Goal: Task Accomplishment & Management: Manage account settings

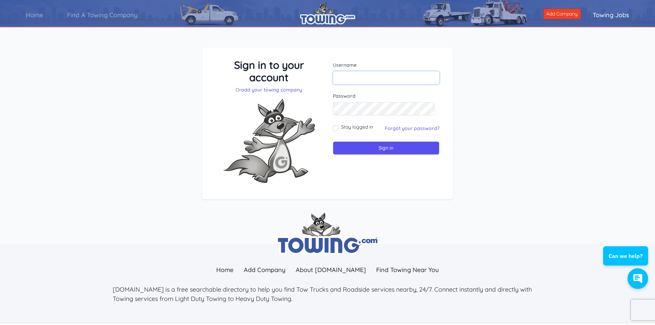
click at [381, 77] on input "text" at bounding box center [386, 77] width 107 height 13
click at [391, 77] on input "text" at bounding box center [386, 77] width 107 height 13
type input "CCHauling"
click at [372, 146] on input "Sign in" at bounding box center [386, 147] width 107 height 13
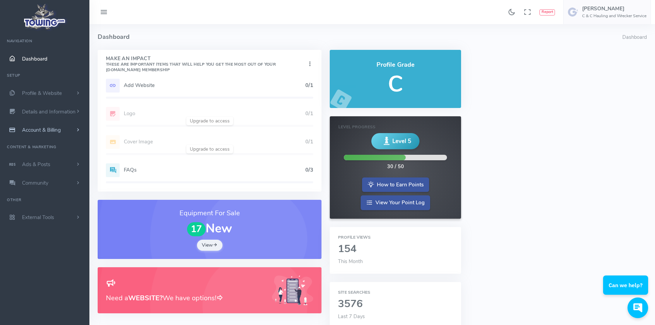
click at [35, 129] on span "Account & Billing" at bounding box center [41, 130] width 39 height 7
click at [39, 141] on link "Update Payment" at bounding box center [53, 144] width 72 height 14
click at [39, 143] on link "Update Payment" at bounding box center [53, 144] width 72 height 14
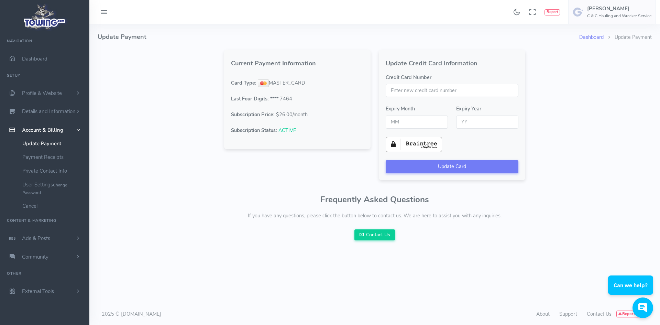
click at [407, 91] on input "Credit Card Number" at bounding box center [452, 90] width 133 height 13
click at [420, 92] on input "Credit Card Number" at bounding box center [452, 90] width 133 height 13
type input "4121383105510883"
click at [555, 84] on div "Dashboard Update Payment Update Payment Current Payment Information Card Type: …" at bounding box center [375, 136] width 563 height 225
click at [428, 119] on input "text" at bounding box center [417, 122] width 62 height 13
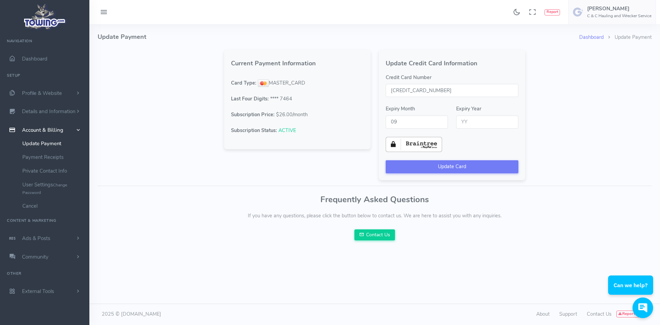
type input "09"
click at [496, 121] on input "text" at bounding box center [487, 122] width 62 height 13
type input "26"
click at [464, 164] on button "Update Card" at bounding box center [452, 166] width 133 height 13
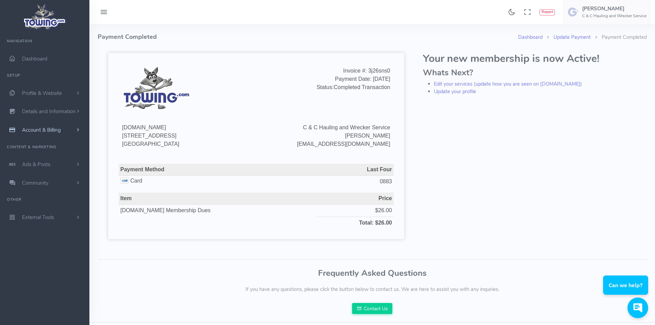
click at [33, 128] on span "Account & Billing" at bounding box center [41, 130] width 39 height 7
click at [42, 144] on link "Update Payment" at bounding box center [53, 144] width 72 height 14
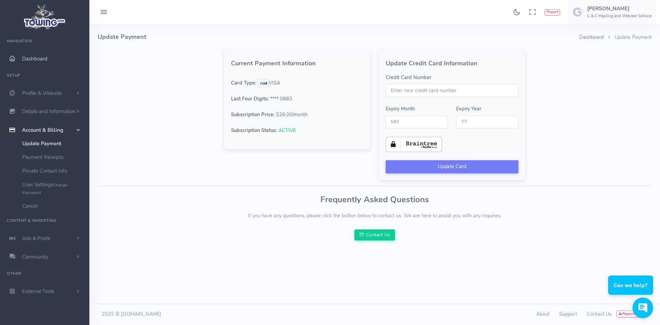
click at [38, 57] on span "Dashboard" at bounding box center [34, 58] width 25 height 7
click at [612, 13] on span "Donnie M Holden C & C Hauling and Wrecker Service" at bounding box center [619, 12] width 64 height 12
click at [615, 65] on span "Logout" at bounding box center [612, 65] width 15 height 7
